Goal: Task Accomplishment & Management: Use online tool/utility

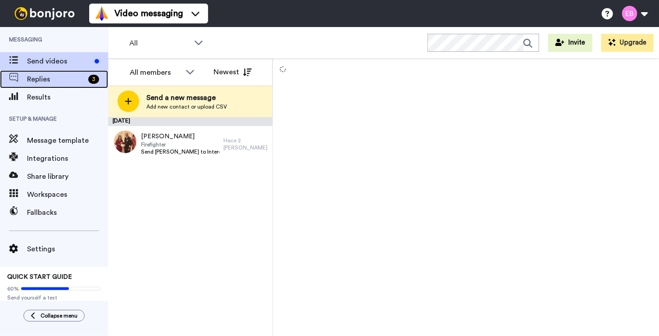
click at [52, 78] on span "Replies" at bounding box center [56, 79] width 58 height 11
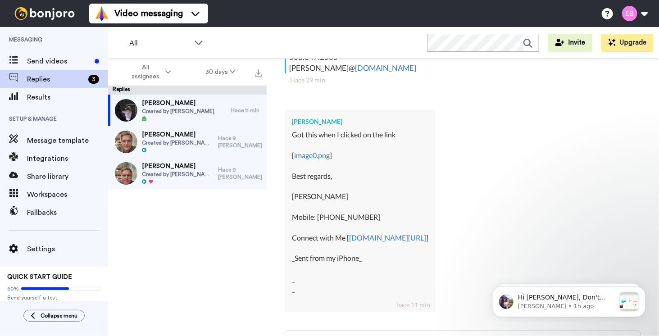
scroll to position [260, 0]
click at [311, 150] on link "image0.png" at bounding box center [312, 154] width 36 height 9
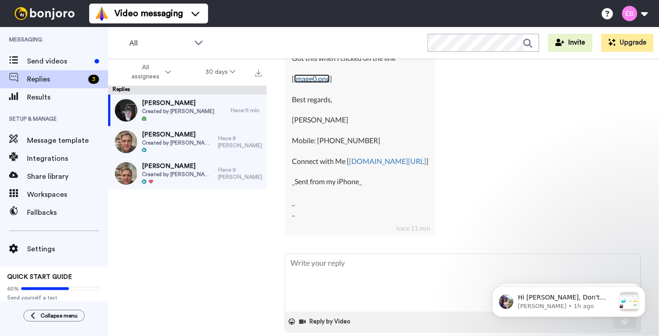
scroll to position [347, 0]
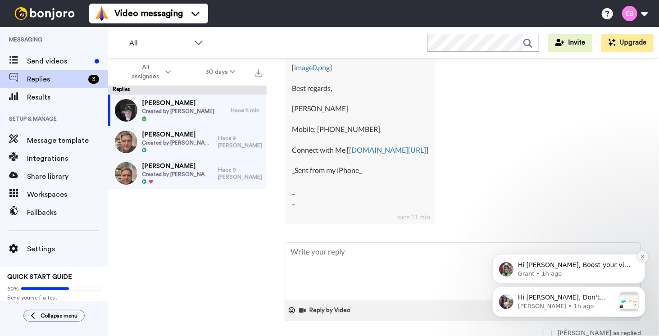
click at [641, 258] on icon "Dismiss notification" at bounding box center [642, 255] width 5 height 5
click at [642, 288] on icon "Dismiss notification" at bounding box center [641, 288] width 3 height 3
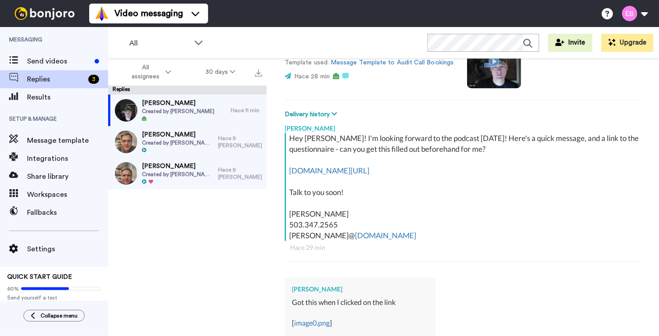
scroll to position [77, 0]
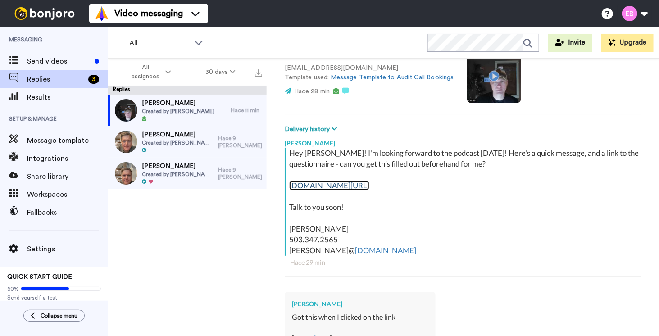
click at [369, 187] on link "api.leadconnectorhq.com/widget/form/HSfzXF4nWKdyXR8MZJ" at bounding box center [329, 185] width 80 height 9
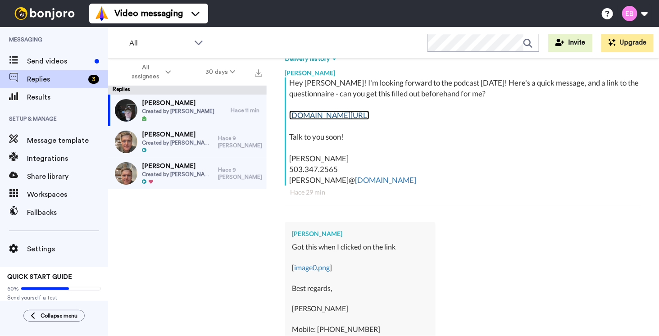
scroll to position [135, 0]
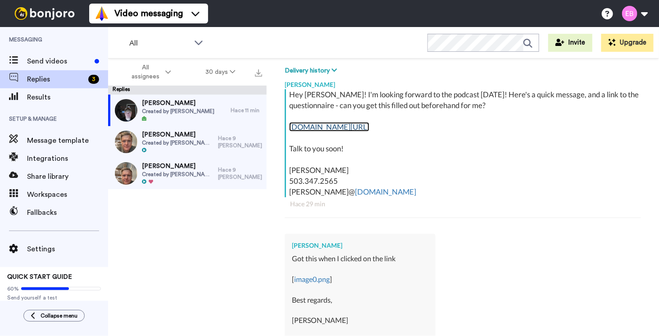
type textarea "x"
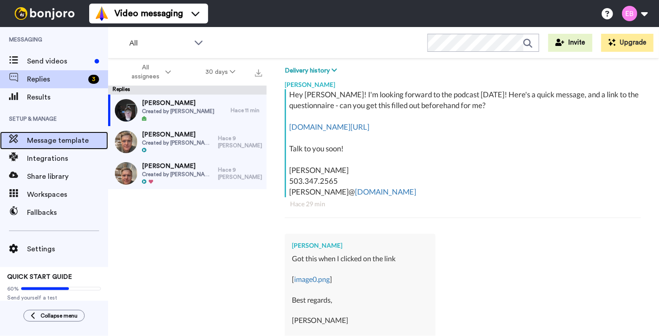
click at [38, 141] on span "Message template" at bounding box center [67, 140] width 81 height 11
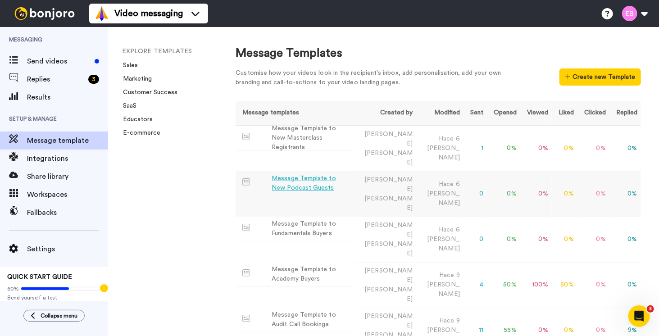
click at [318, 174] on div "Message Template to New Podcast Guests" at bounding box center [311, 183] width 80 height 19
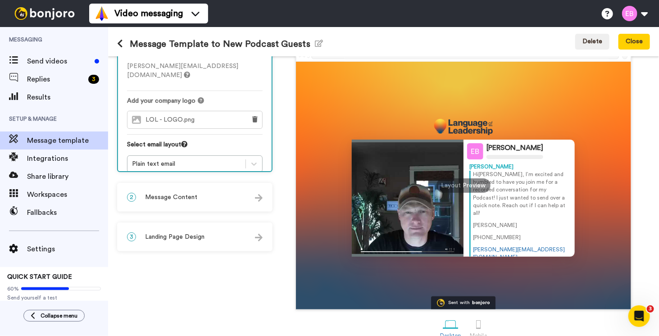
scroll to position [67, 0]
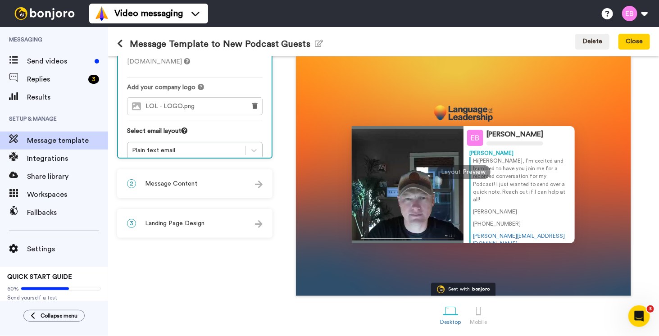
click at [197, 179] on div "2 Message Content" at bounding box center [195, 183] width 154 height 27
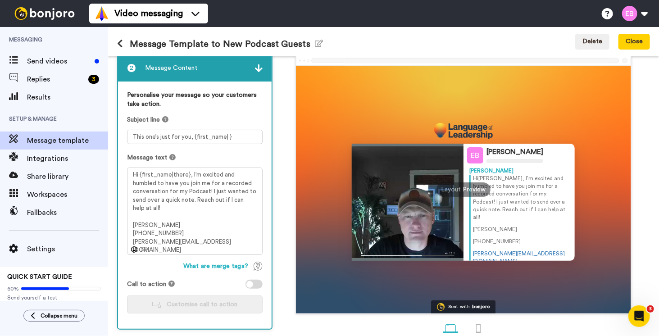
scroll to position [0, 0]
